Goal: Information Seeking & Learning: Learn about a topic

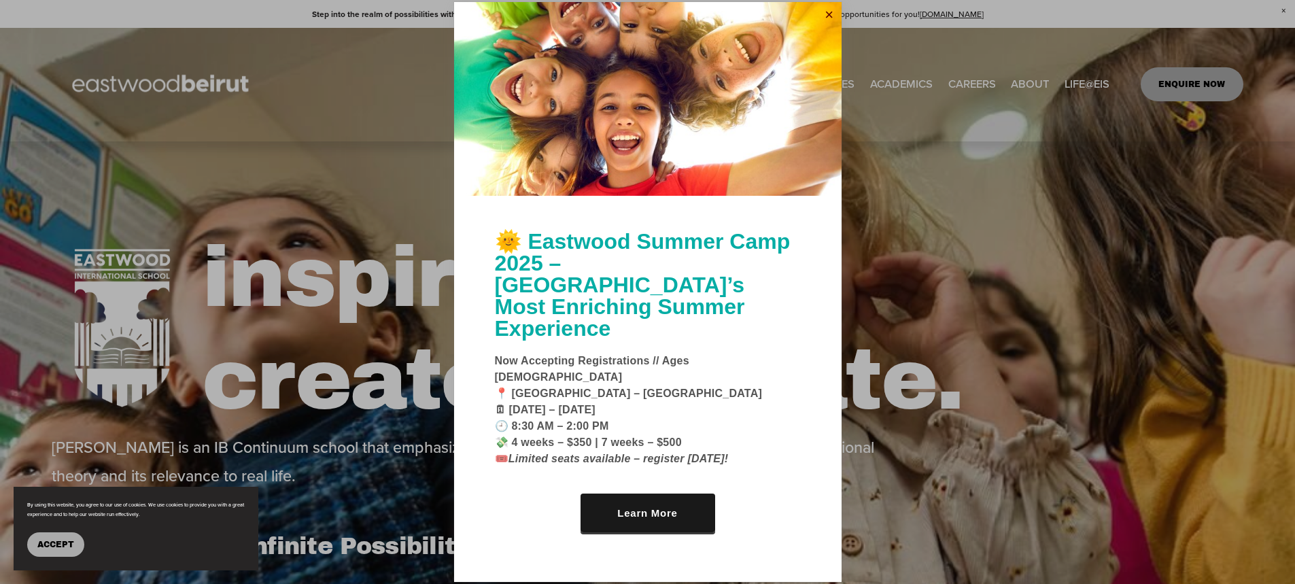
click at [820, 26] on link "Close" at bounding box center [829, 15] width 20 height 22
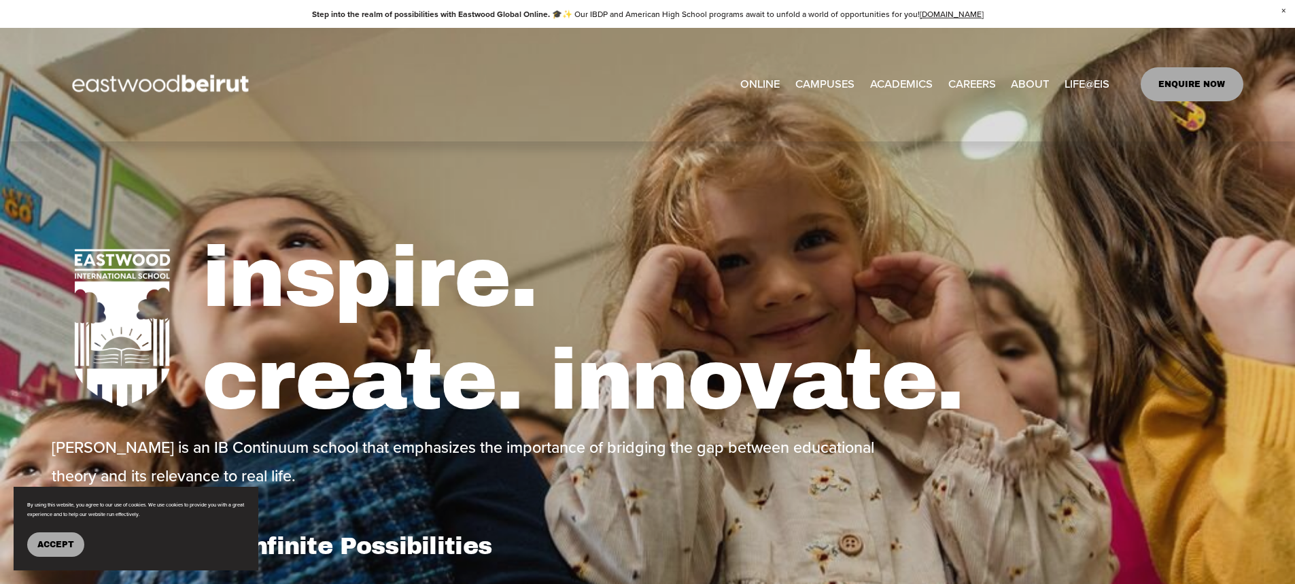
click at [0, 0] on span "Tuition & Financial Aid" at bounding box center [0, 0] width 0 height 0
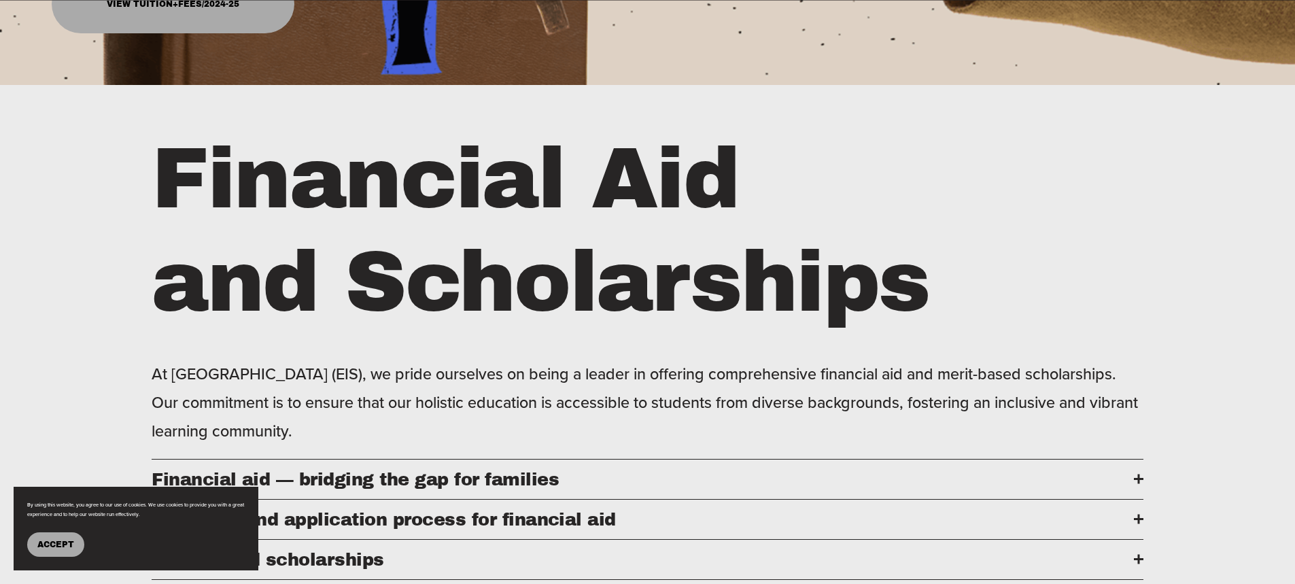
scroll to position [815, 0]
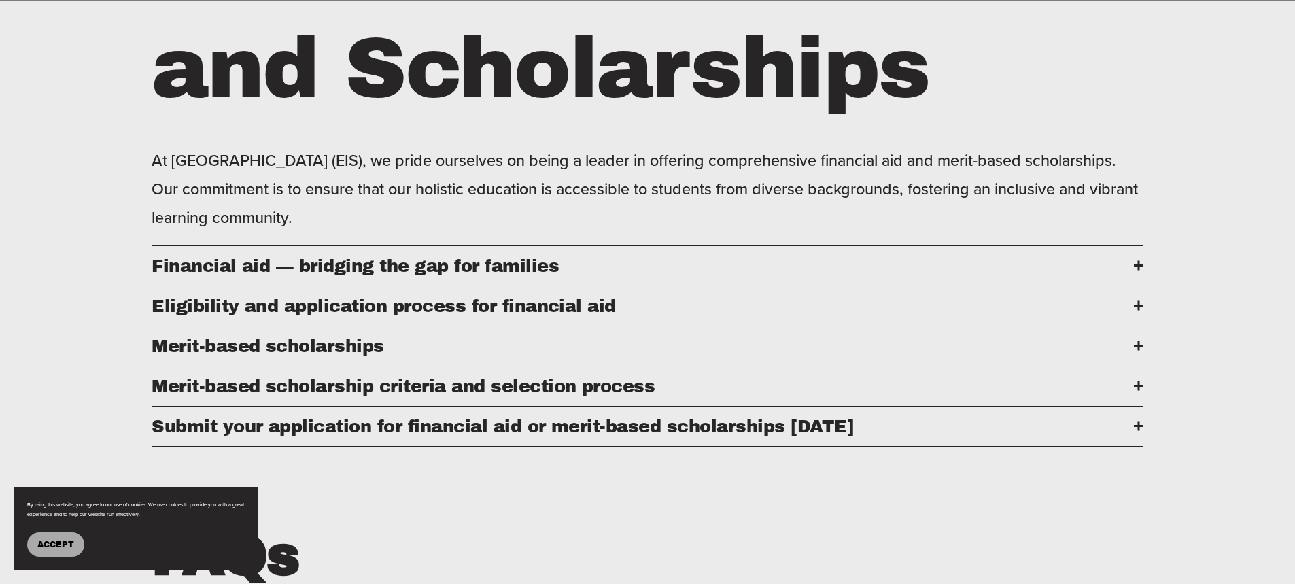
click at [1131, 274] on span "Financial aid — bridging the gap for families" at bounding box center [643, 265] width 982 height 19
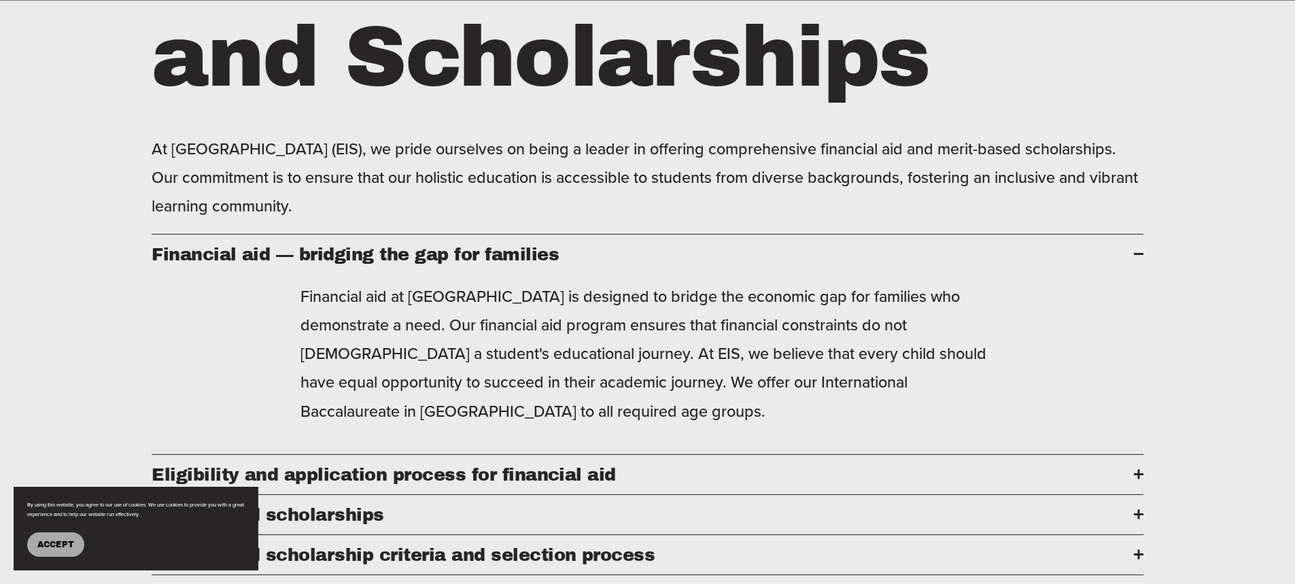
scroll to position [1019, 0]
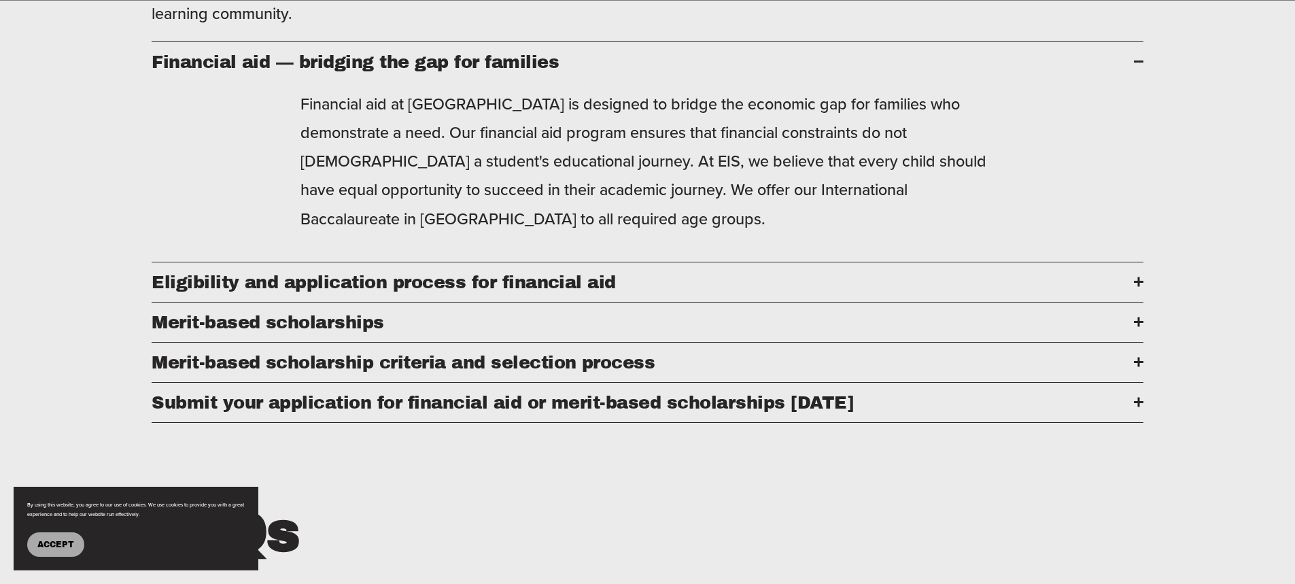
click at [1143, 297] on div "Financial Aid and Scholarships At Eastwood International School (EIS), we pride…" at bounding box center [647, 200] width 1295 height 979
click at [1134, 283] on div at bounding box center [1139, 282] width 10 height 2
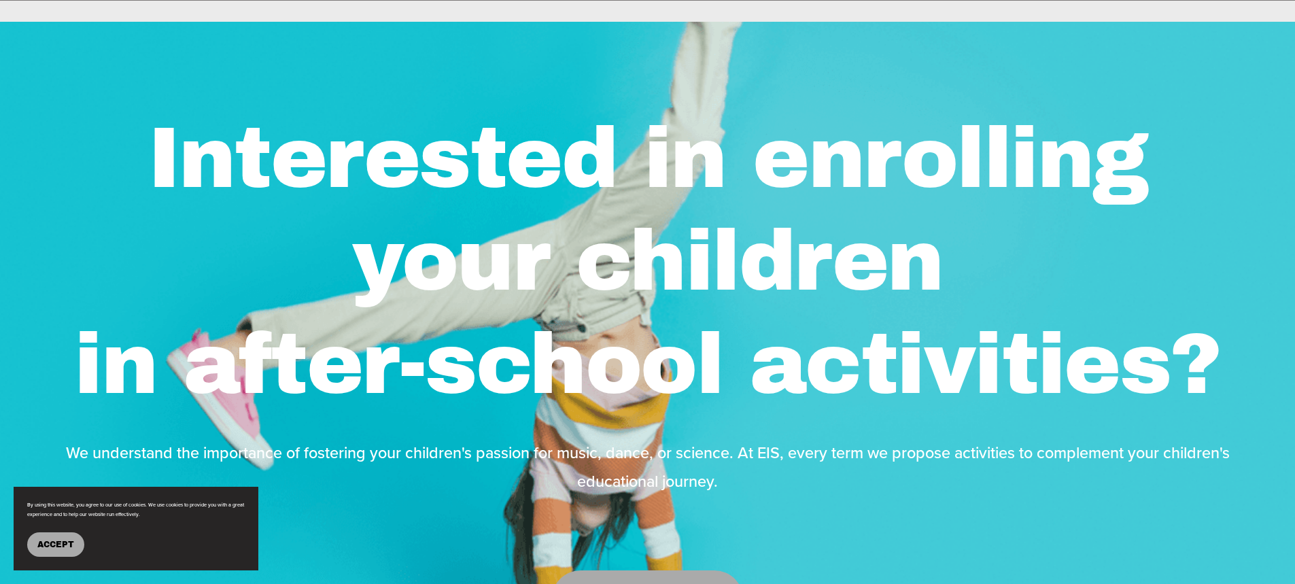
scroll to position [1631, 0]
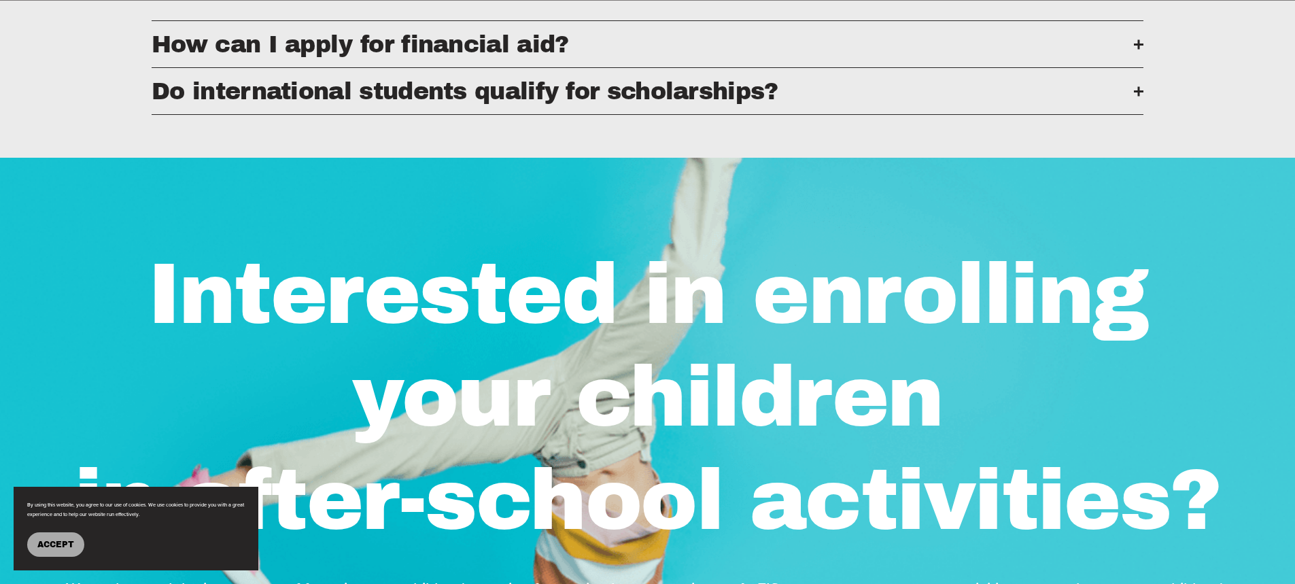
click at [1134, 92] on div at bounding box center [1139, 91] width 10 height 2
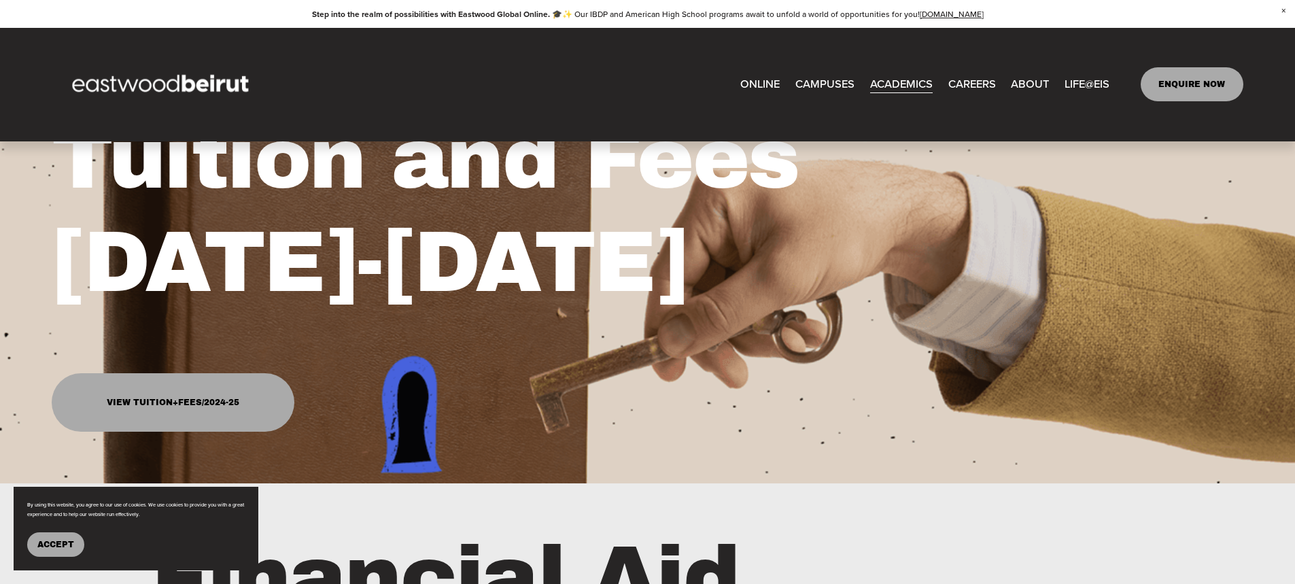
scroll to position [0, 0]
